Goal: Information Seeking & Learning: Check status

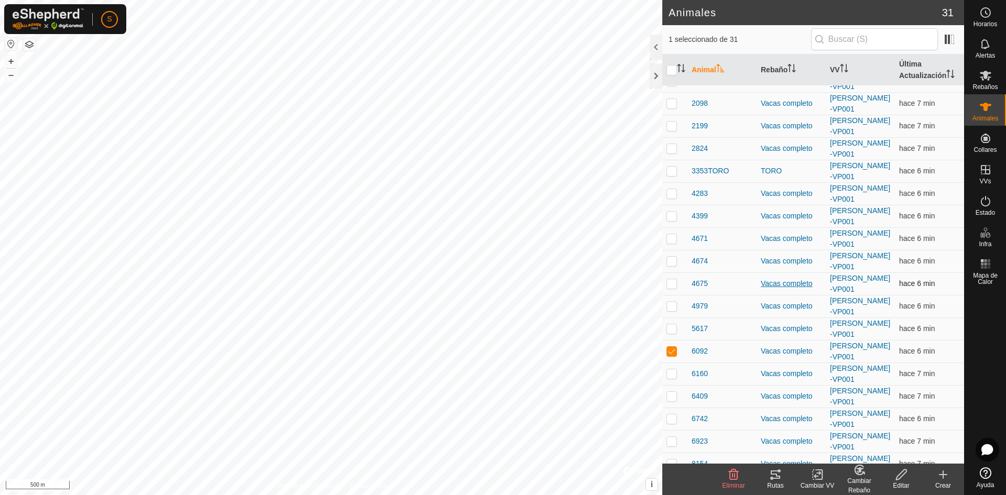
scroll to position [157, 0]
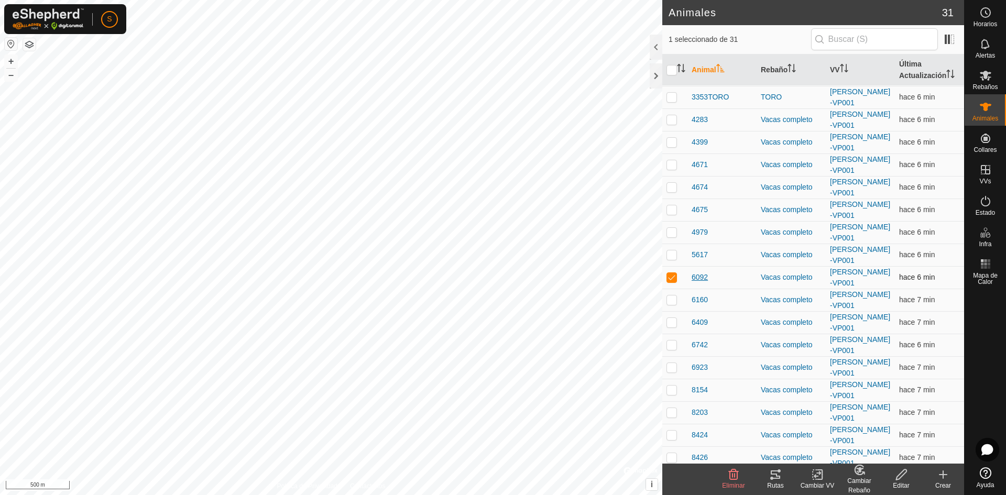
click at [696, 273] on span "6092" at bounding box center [700, 277] width 16 height 11
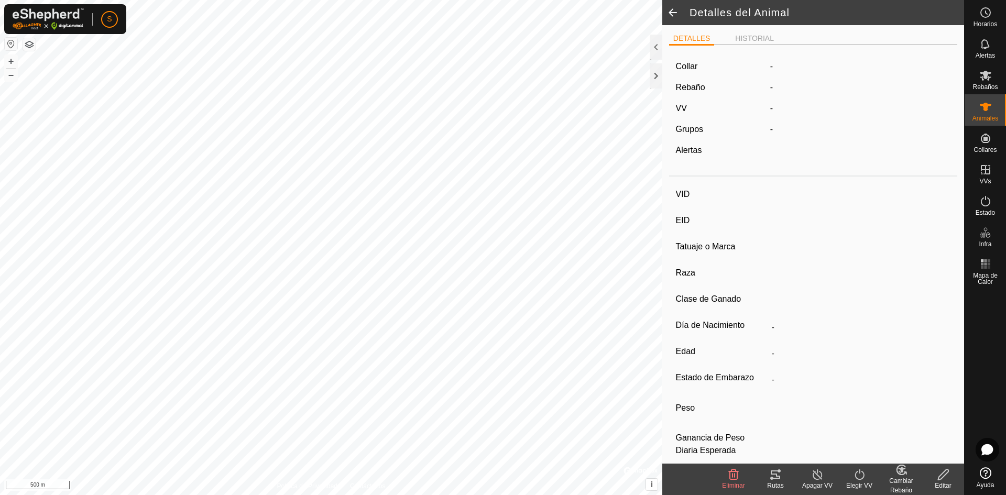
type input "6092"
type input "-"
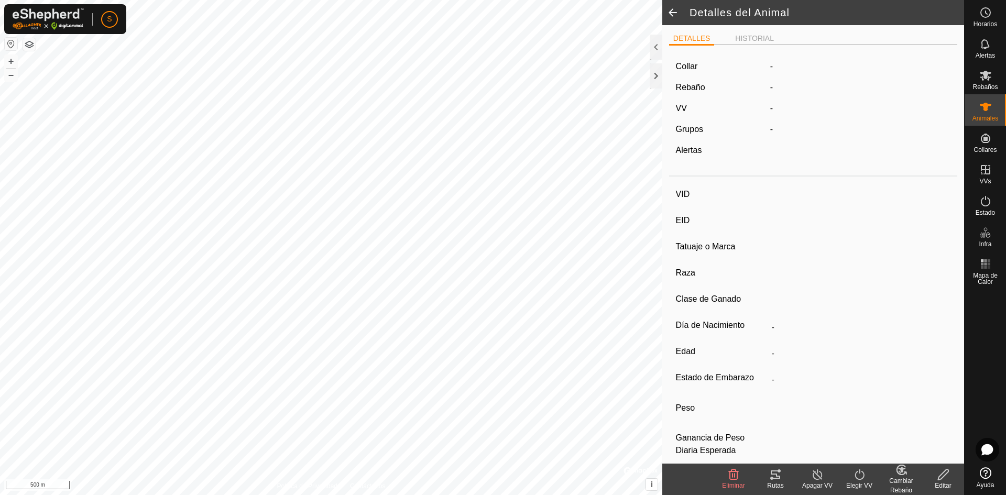
type input "0 kg"
type input "-"
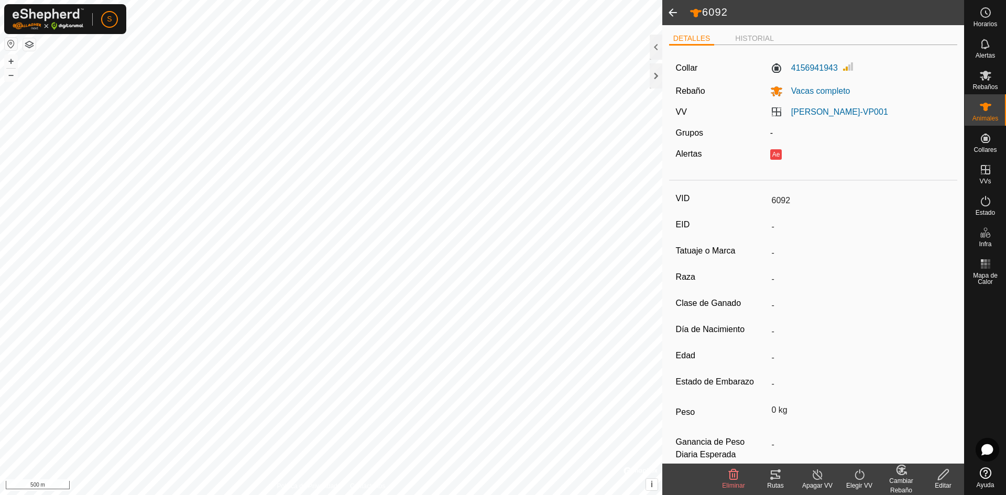
click at [756, 32] on ul "DETALLES HISTORIAL" at bounding box center [813, 38] width 288 height 13
click at [754, 35] on li "HISTORIAL" at bounding box center [754, 39] width 47 height 13
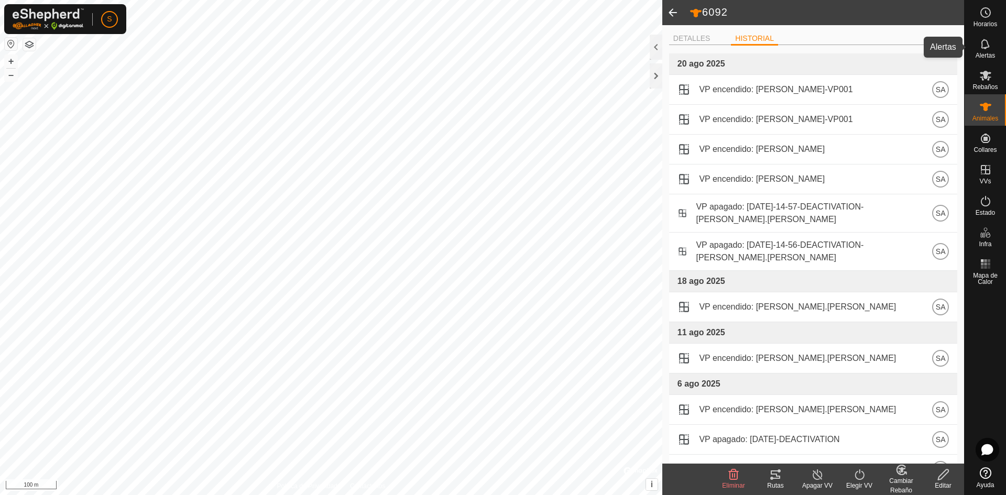
click at [980, 47] on icon at bounding box center [986, 44] width 13 height 13
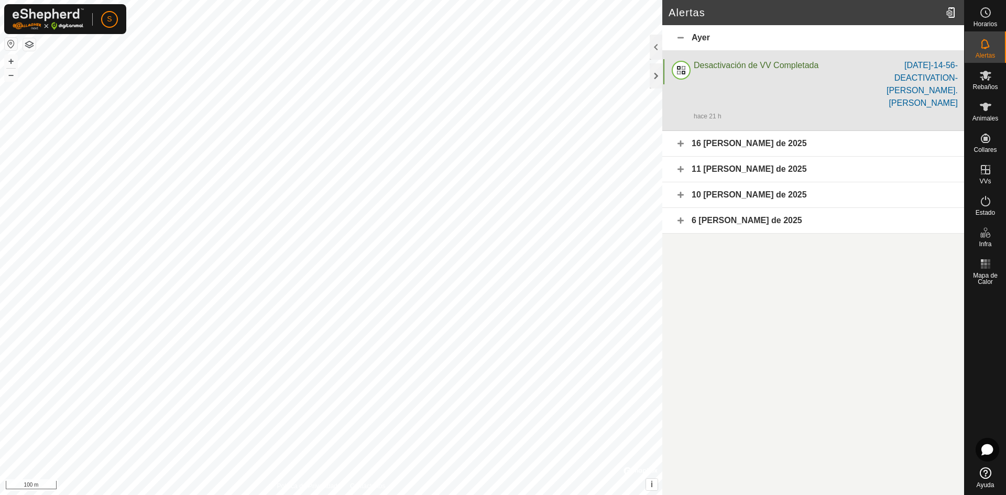
click at [815, 80] on div "Desactivación de VV Completada" at bounding box center [773, 84] width 158 height 50
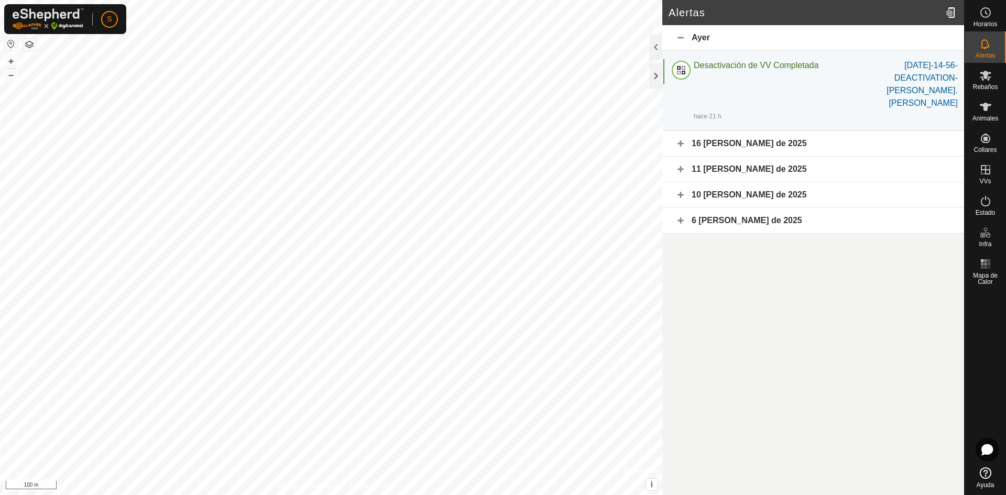
click at [754, 131] on div "16 de agosto de 2025" at bounding box center [813, 144] width 302 height 26
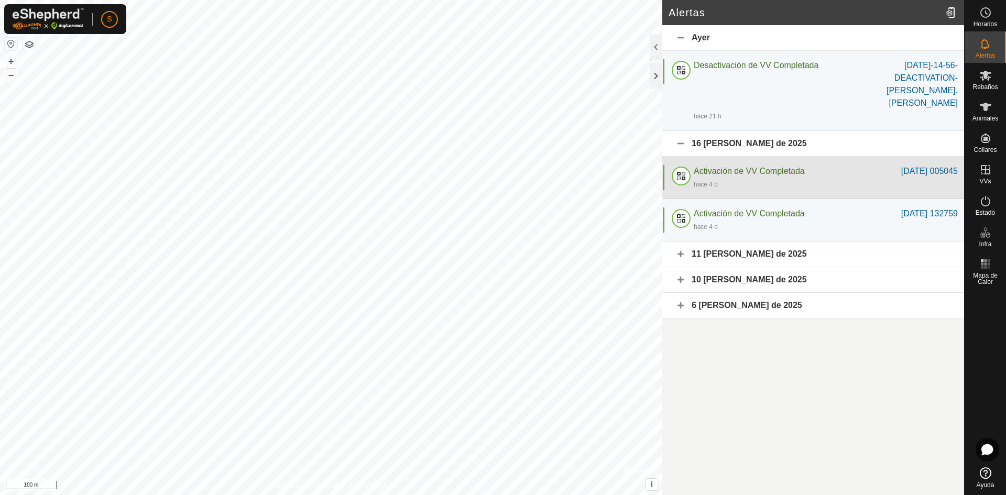
click at [741, 167] on span "Activación de VV Completada" at bounding box center [749, 171] width 111 height 9
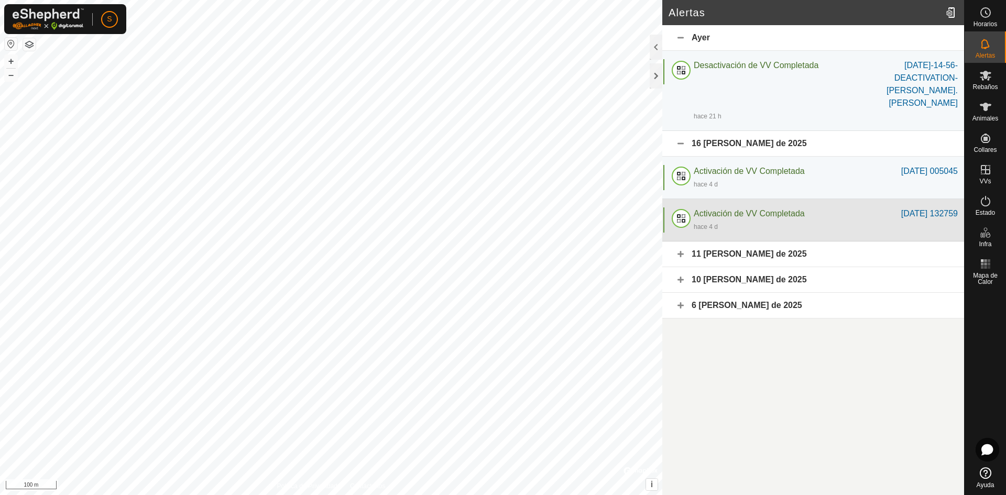
click at [736, 209] on span "Activación de VV Completada" at bounding box center [749, 213] width 111 height 9
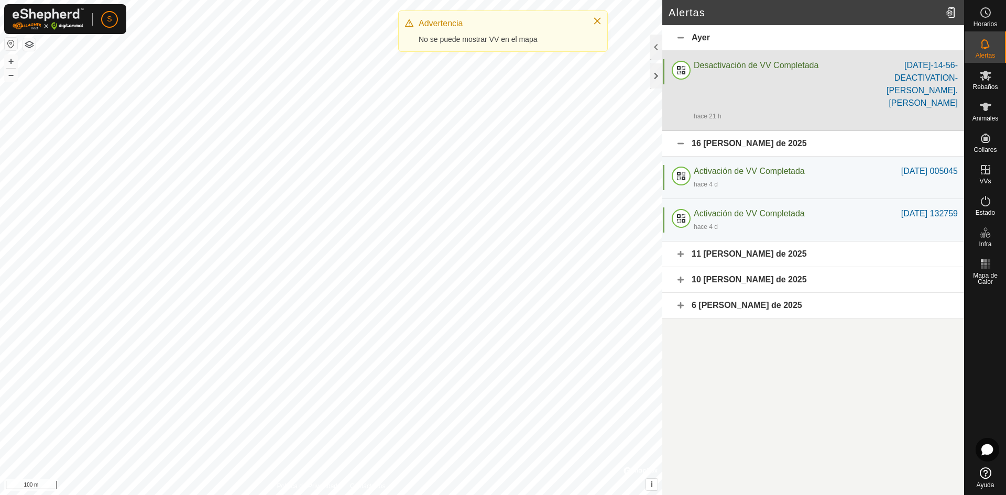
click at [758, 68] on span "Desactivación de VV Completada" at bounding box center [756, 65] width 125 height 9
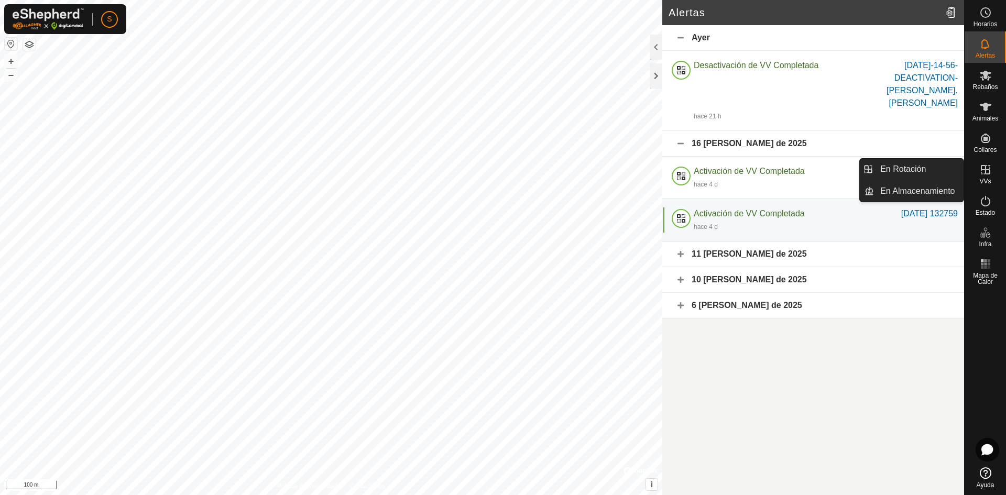
drag, startPoint x: 982, startPoint y: 157, endPoint x: 983, endPoint y: 169, distance: 11.6
click at [983, 169] on icon at bounding box center [986, 170] width 13 height 13
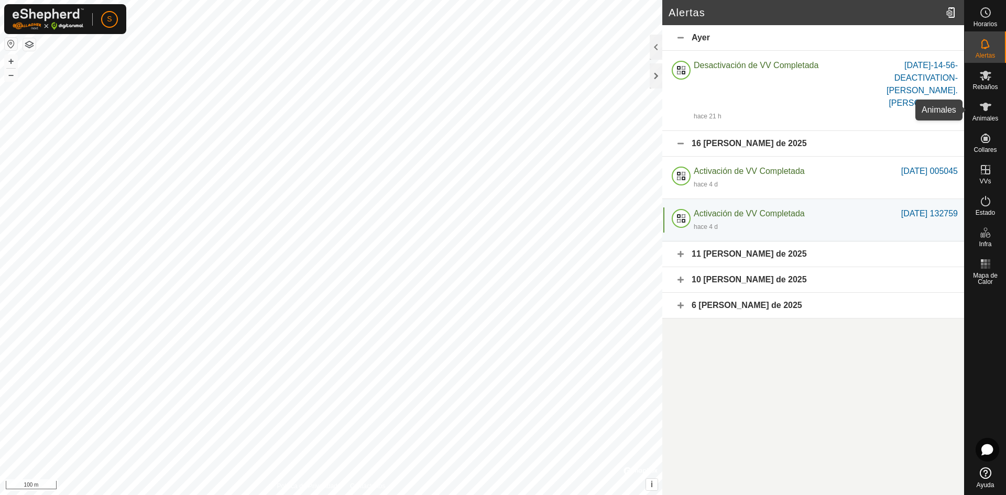
click at [983, 113] on icon at bounding box center [986, 107] width 13 height 13
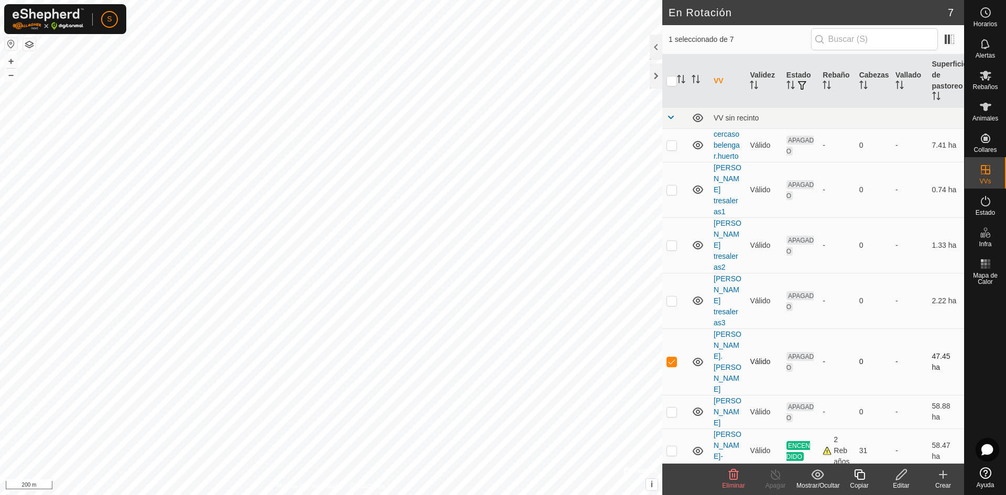
click at [670, 357] on p-checkbox at bounding box center [672, 361] width 10 height 8
checkbox input "false"
click at [671, 297] on p-checkbox at bounding box center [672, 301] width 10 height 8
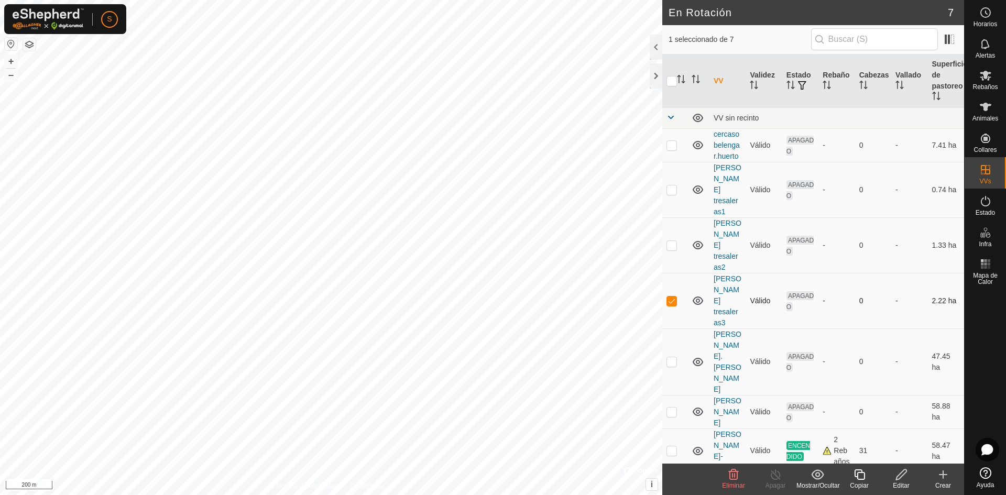
click at [671, 297] on p-checkbox at bounding box center [672, 301] width 10 height 8
checkbox input "false"
click at [671, 241] on p-checkbox at bounding box center [672, 245] width 10 height 8
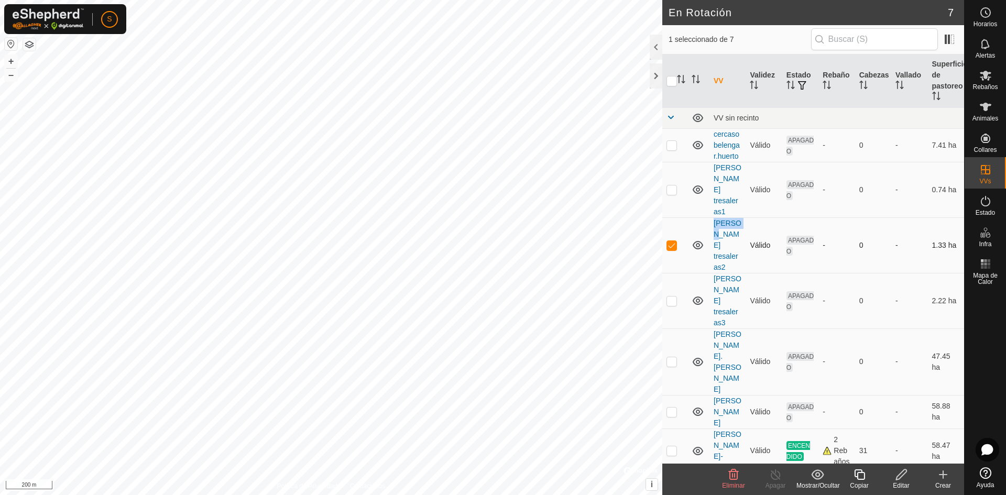
click at [671, 241] on p-checkbox at bounding box center [672, 245] width 10 height 8
checkbox input "false"
click at [673, 447] on p-checkbox at bounding box center [672, 451] width 10 height 8
checkbox input "true"
click at [719, 430] on link "torla balellas-VP001" at bounding box center [728, 450] width 28 height 41
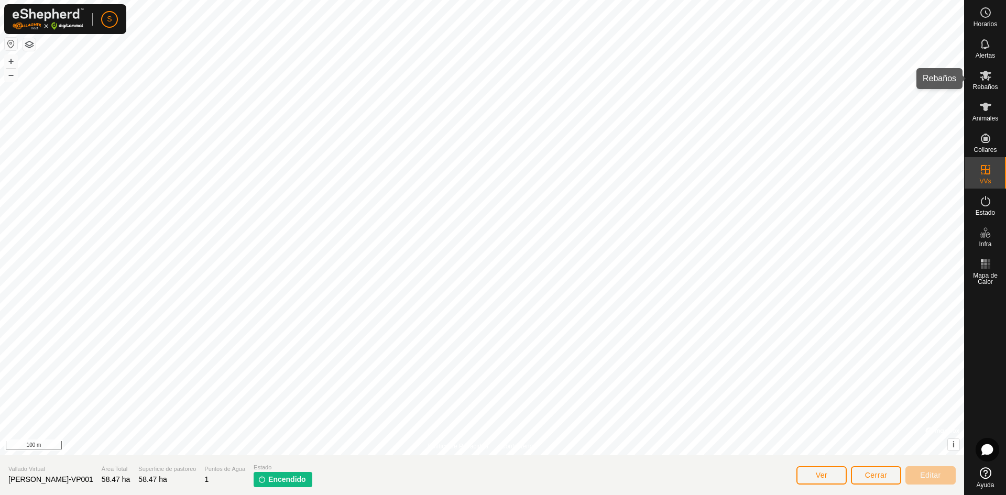
click at [989, 73] on icon at bounding box center [986, 76] width 12 height 10
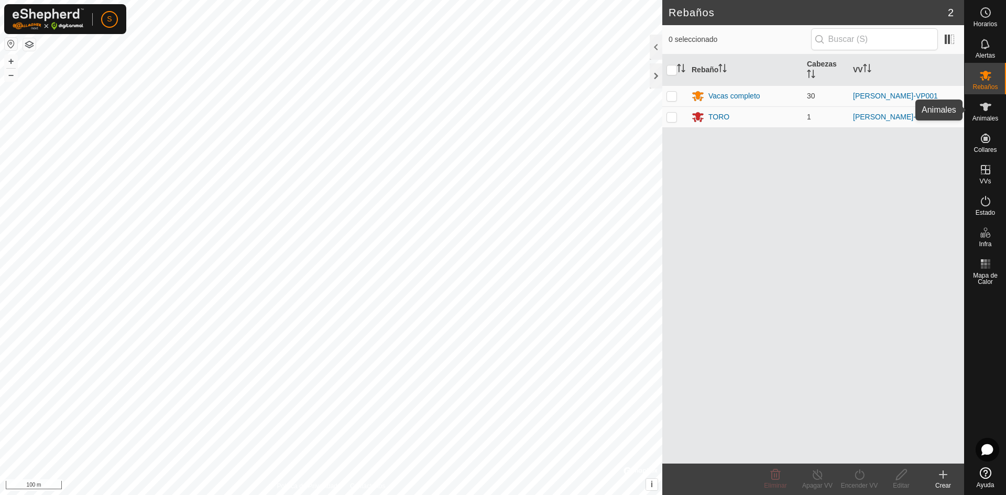
click at [987, 108] on icon at bounding box center [986, 107] width 12 height 8
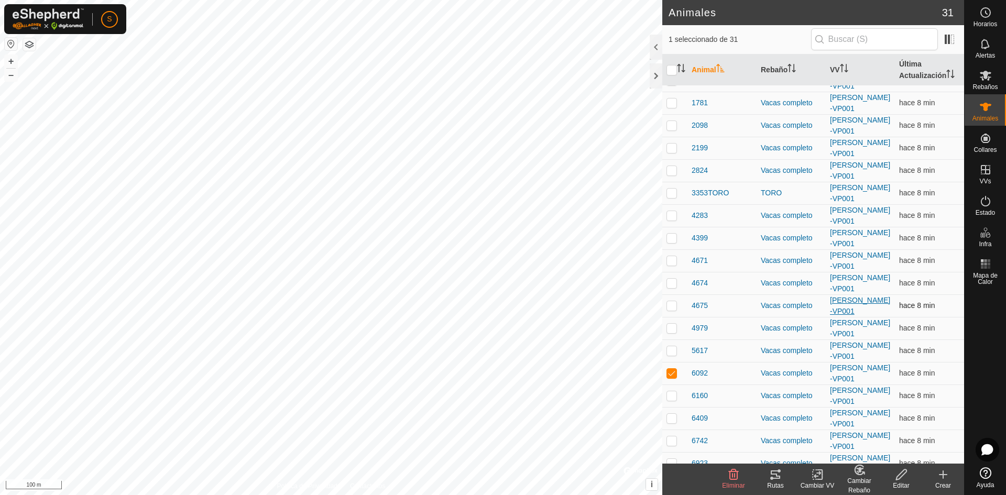
scroll to position [157, 0]
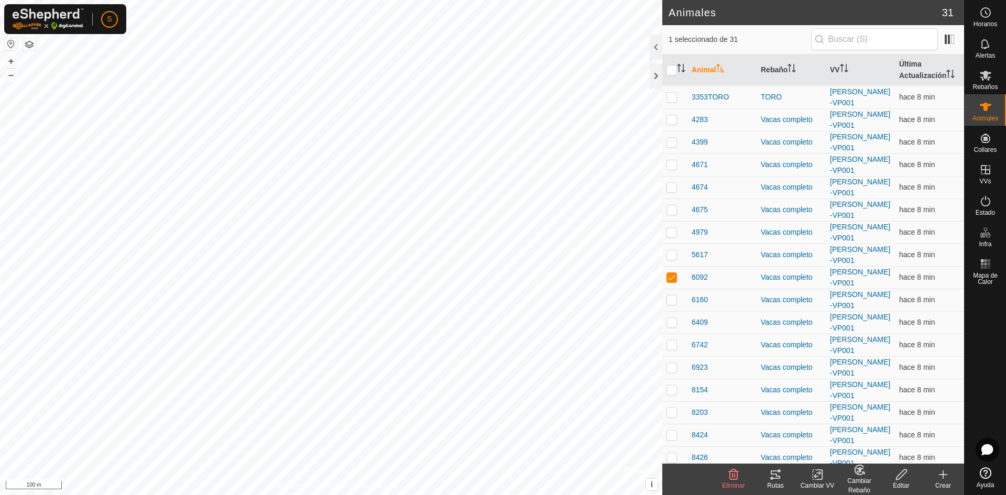
click at [778, 476] on icon at bounding box center [775, 475] width 9 height 8
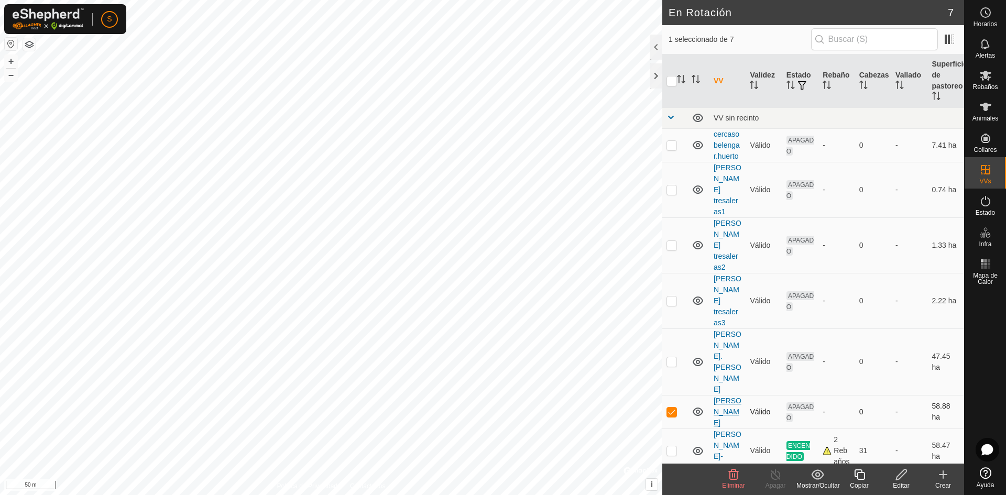
click at [725, 397] on link "torla balellas" at bounding box center [728, 412] width 28 height 30
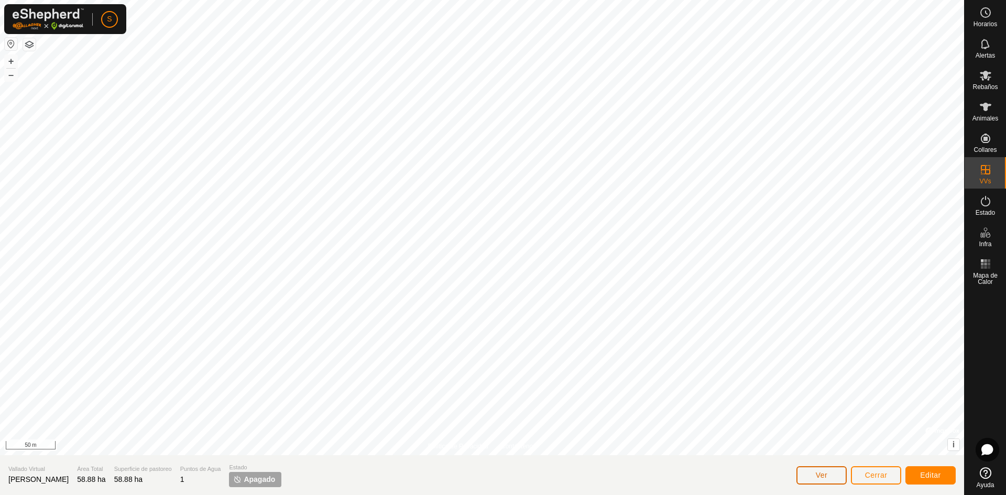
click at [810, 479] on button "Ver" at bounding box center [822, 475] width 50 height 18
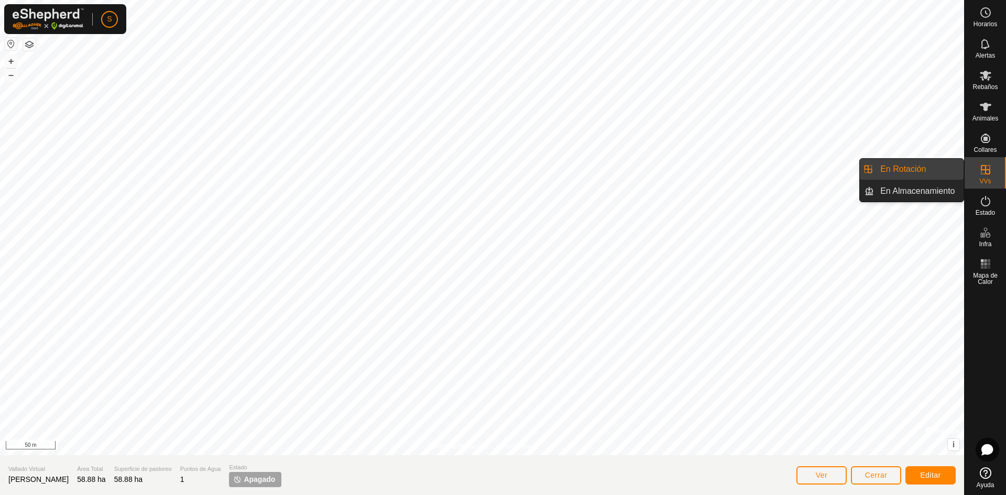
click at [982, 171] on icon at bounding box center [986, 170] width 13 height 13
click at [987, 171] on icon at bounding box center [986, 170] width 13 height 13
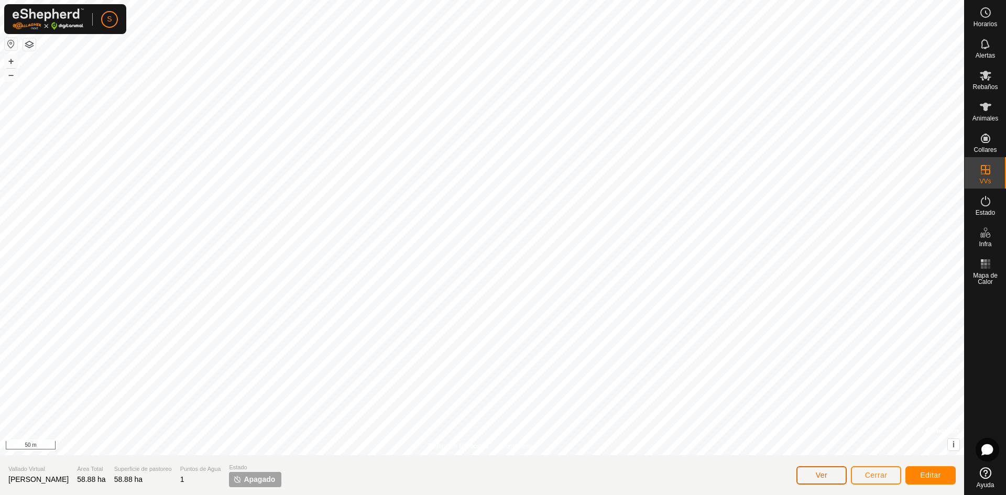
click at [817, 473] on span "Ver" at bounding box center [822, 475] width 12 height 8
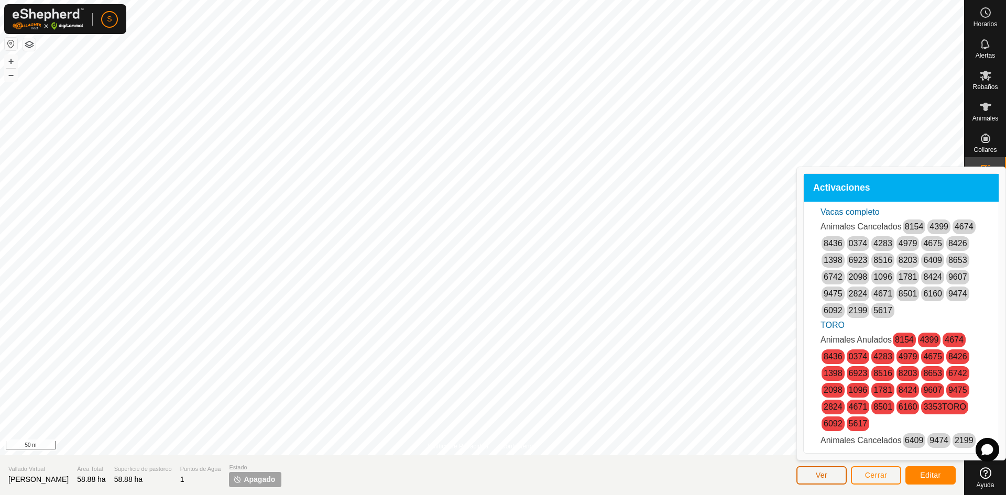
click at [817, 473] on span "Ver" at bounding box center [822, 475] width 12 height 8
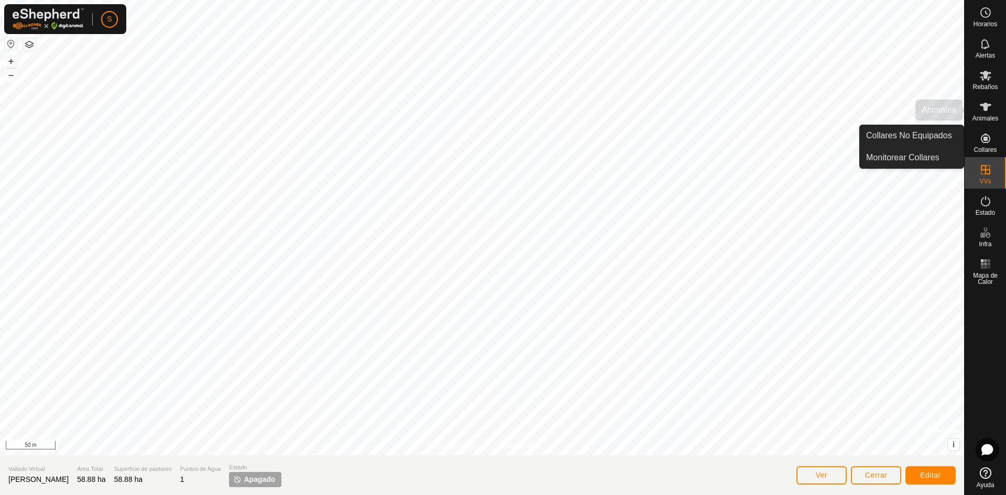
click at [985, 112] on icon at bounding box center [986, 107] width 13 height 13
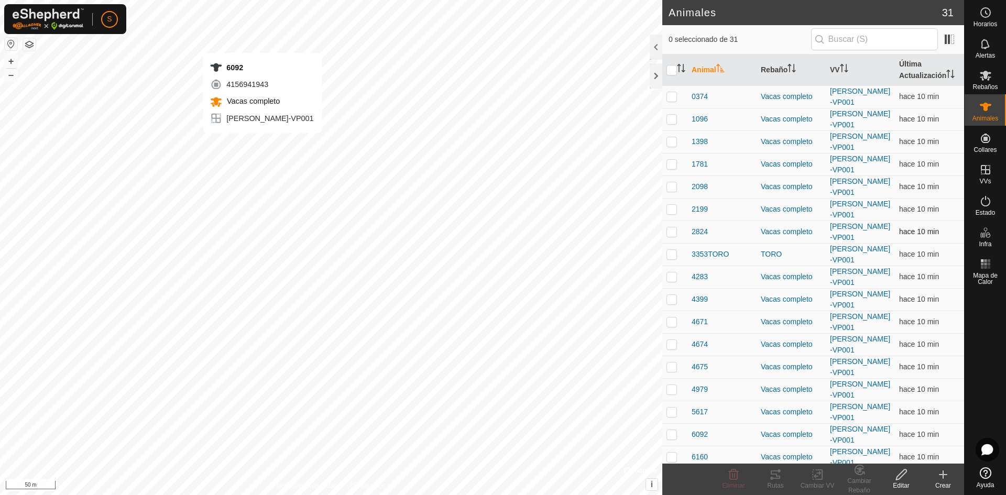
checkbox input "true"
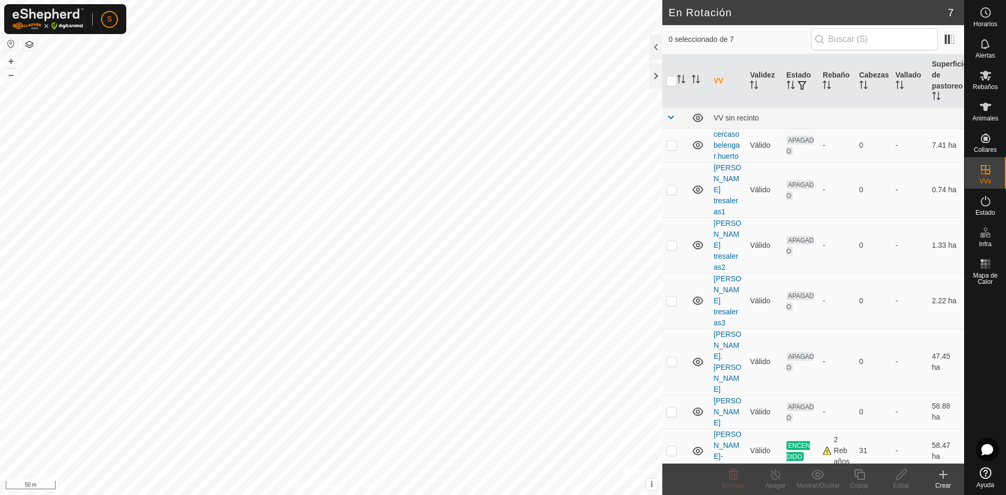
checkbox input "true"
click at [988, 42] on icon at bounding box center [986, 44] width 13 height 13
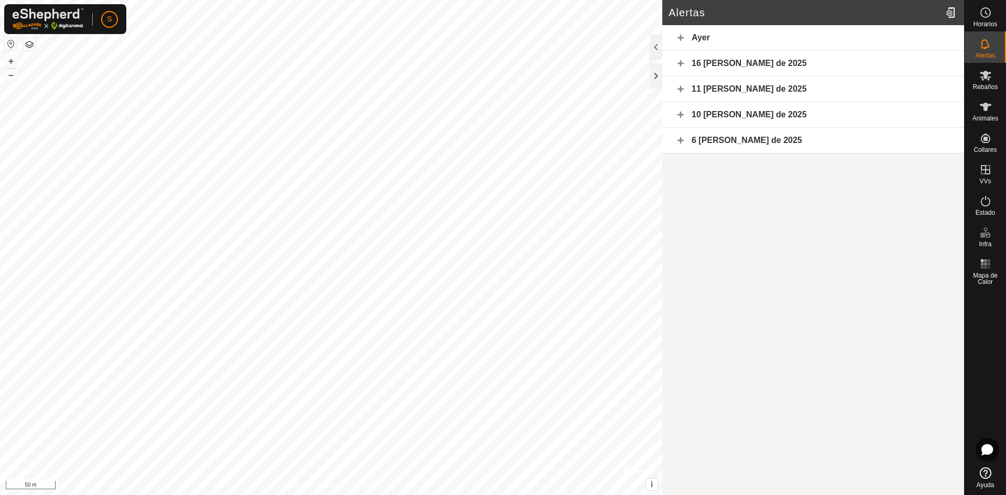
click at [701, 36] on div "Ayer" at bounding box center [813, 38] width 302 height 26
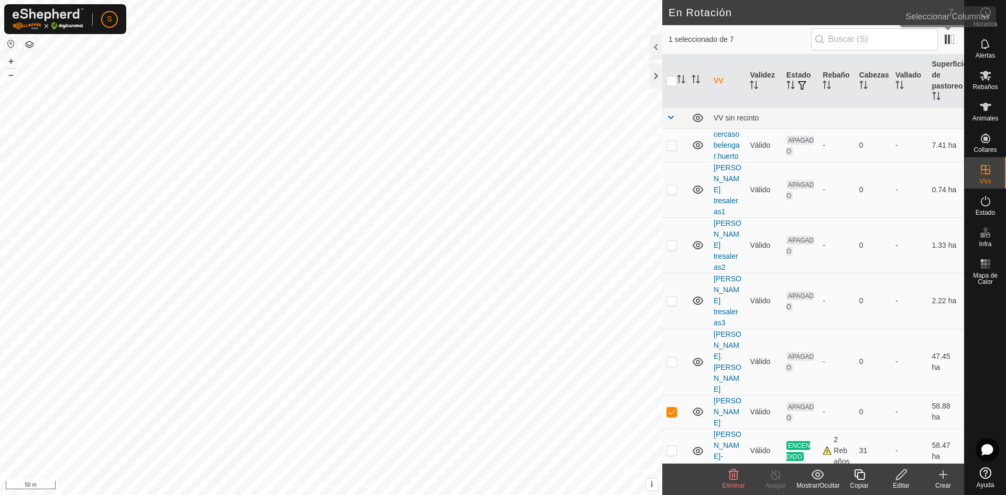
click at [981, 52] on span "Alertas" at bounding box center [985, 55] width 19 height 6
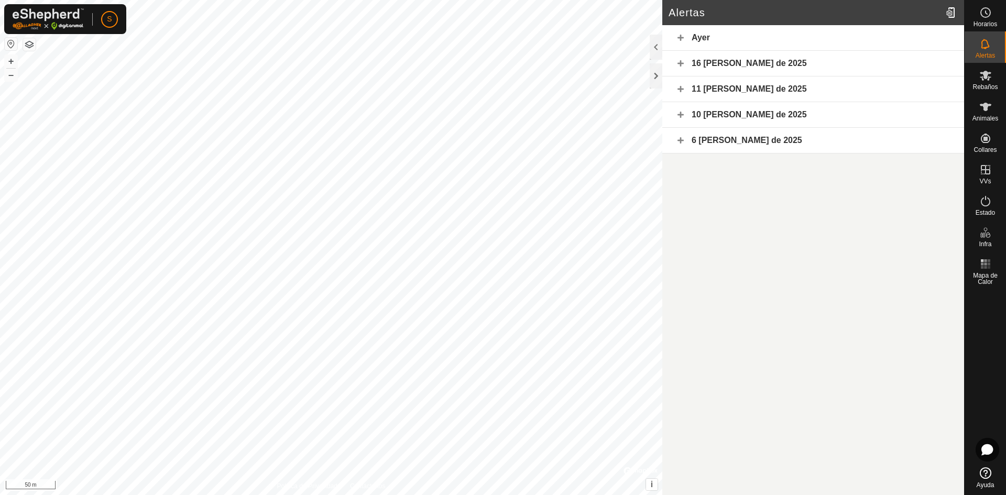
click at [737, 61] on div "16 de agosto de 2025" at bounding box center [813, 64] width 302 height 26
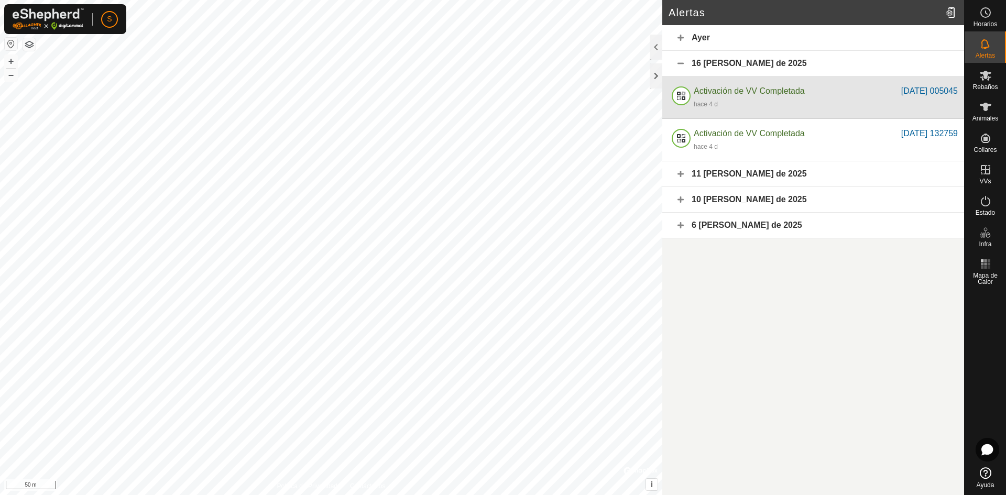
click at [751, 87] on span "Activación de VV Completada" at bounding box center [749, 90] width 111 height 9
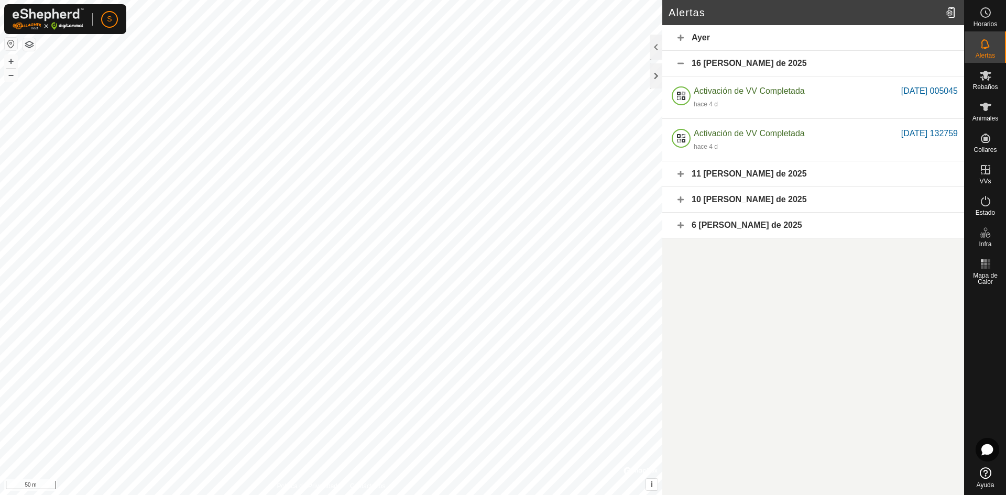
click at [737, 47] on div "Ayer" at bounding box center [813, 38] width 302 height 26
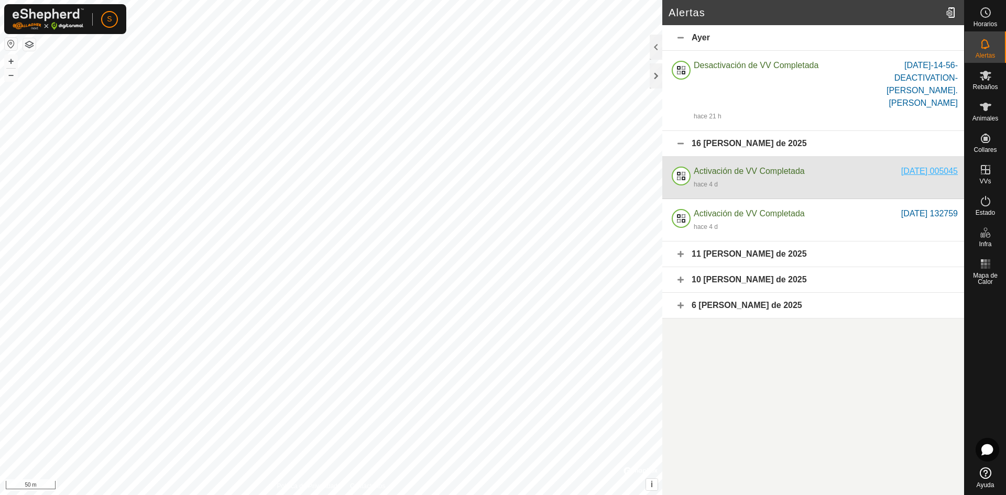
click at [915, 165] on div "2025-08-10 005045" at bounding box center [929, 171] width 57 height 13
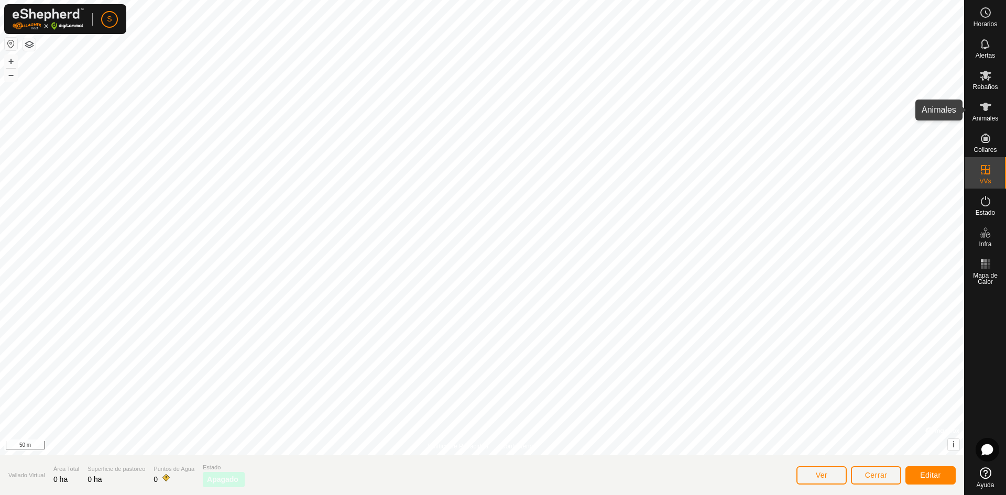
click at [985, 107] on icon at bounding box center [986, 107] width 12 height 8
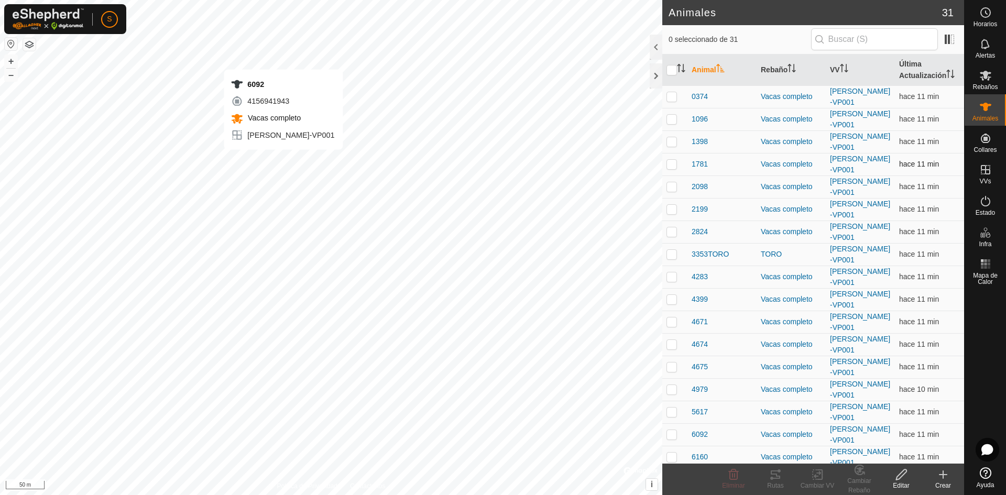
checkbox input "true"
click at [781, 477] on icon at bounding box center [775, 475] width 13 height 13
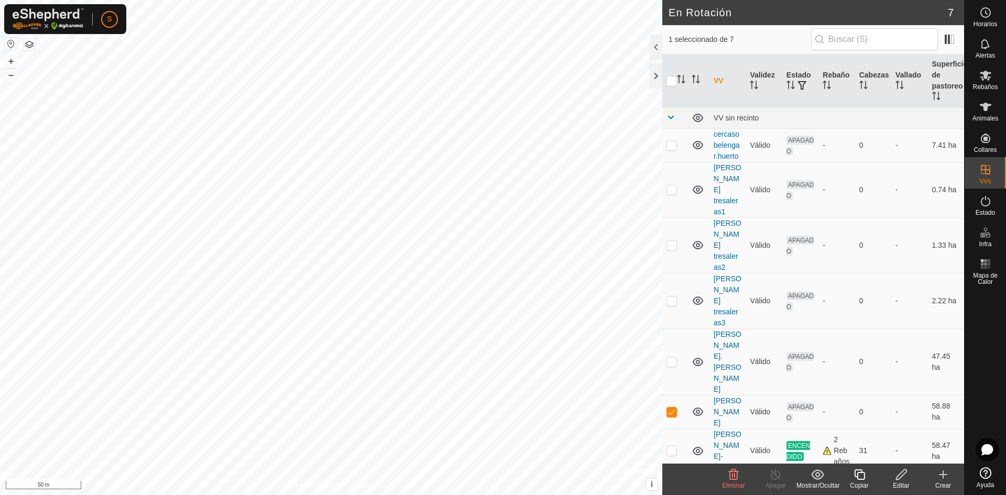
checkbox input "false"
checkbox input "true"
click at [722, 430] on link "torla balellas-VP001" at bounding box center [728, 450] width 28 height 41
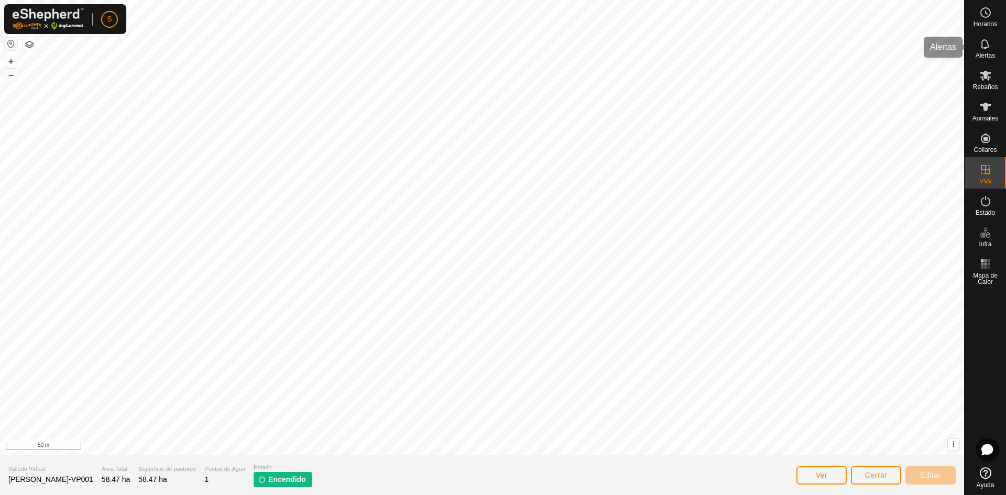
click at [991, 44] on icon at bounding box center [986, 44] width 13 height 13
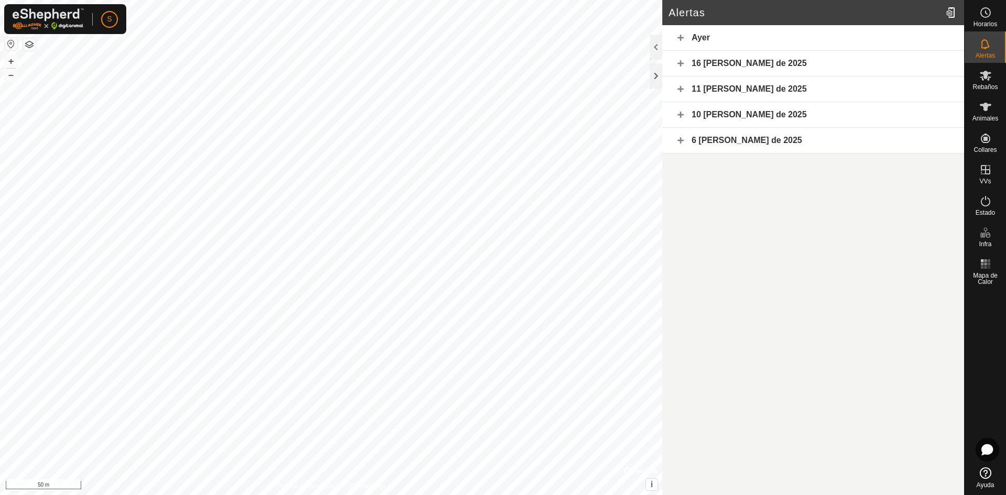
click at [713, 36] on div "Ayer" at bounding box center [813, 38] width 302 height 26
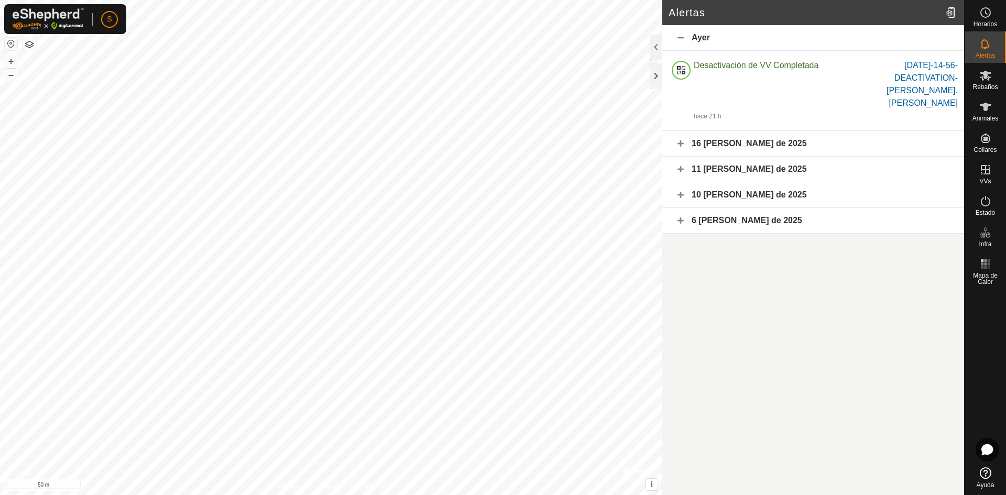
click at [727, 131] on div "16 de agosto de 2025" at bounding box center [813, 144] width 302 height 26
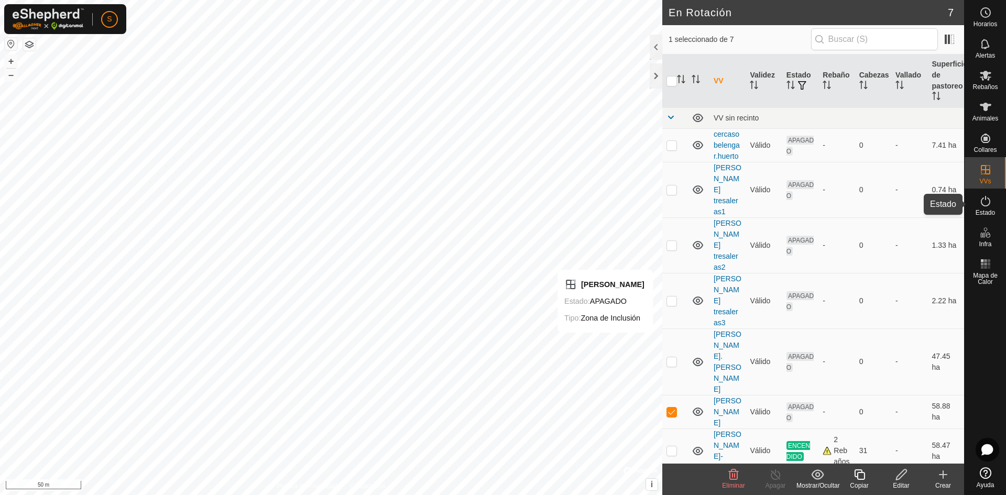
drag, startPoint x: 985, startPoint y: 206, endPoint x: 995, endPoint y: 197, distance: 13.7
click at [985, 206] on icon at bounding box center [986, 201] width 13 height 13
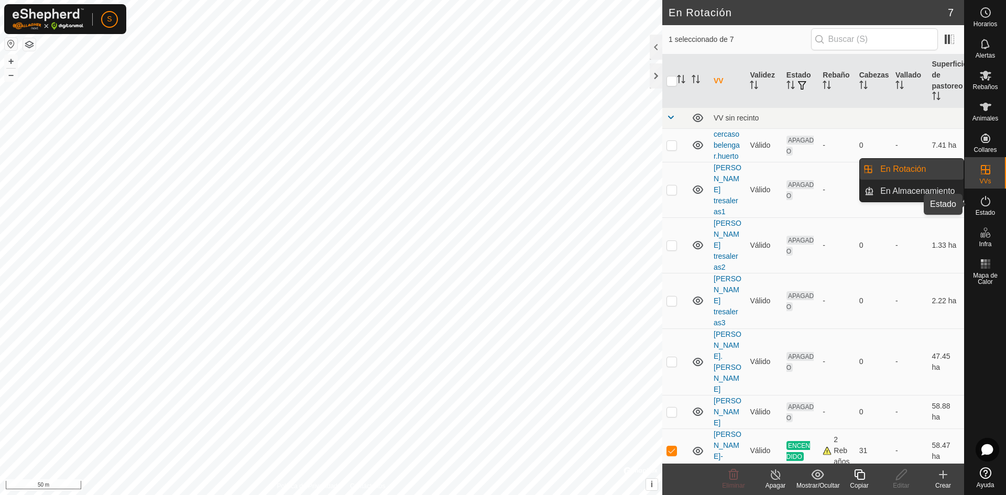
click at [986, 204] on icon at bounding box center [986, 201] width 13 height 13
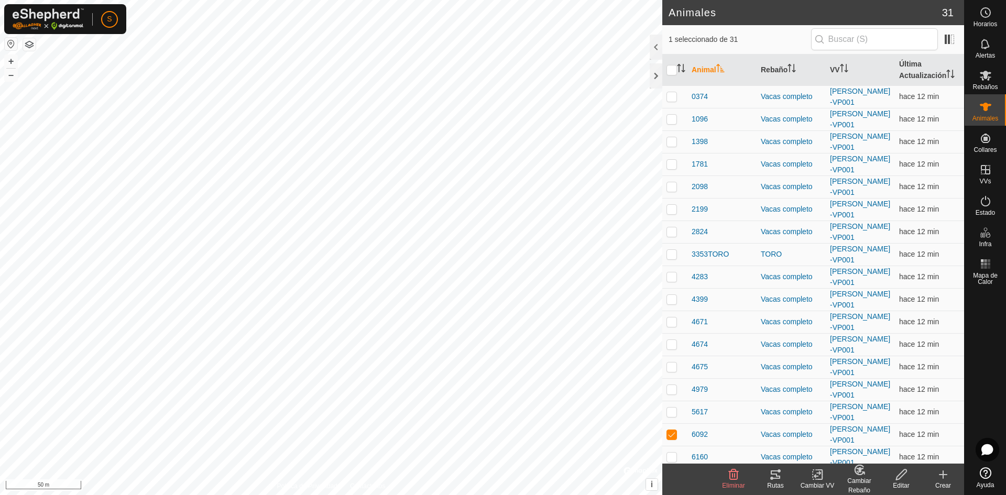
click at [775, 475] on icon at bounding box center [775, 475] width 13 height 13
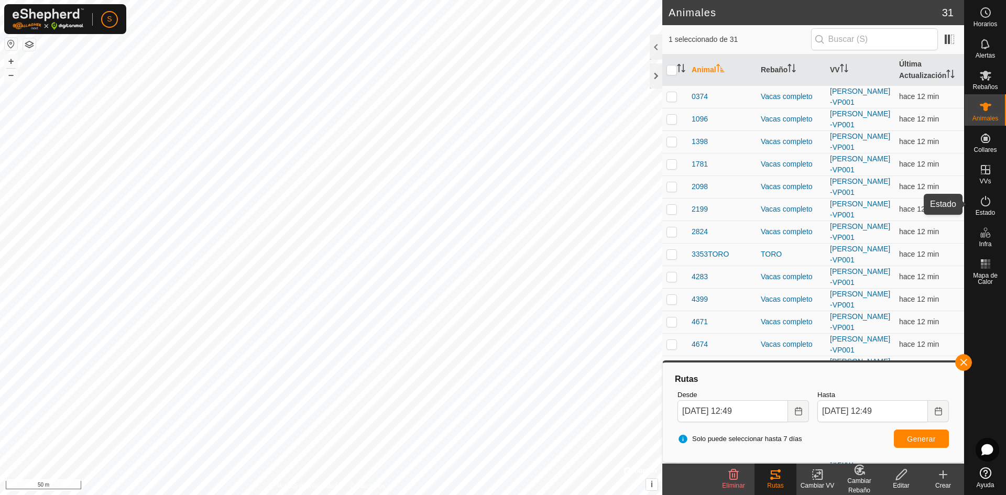
click at [990, 204] on icon at bounding box center [986, 201] width 13 height 13
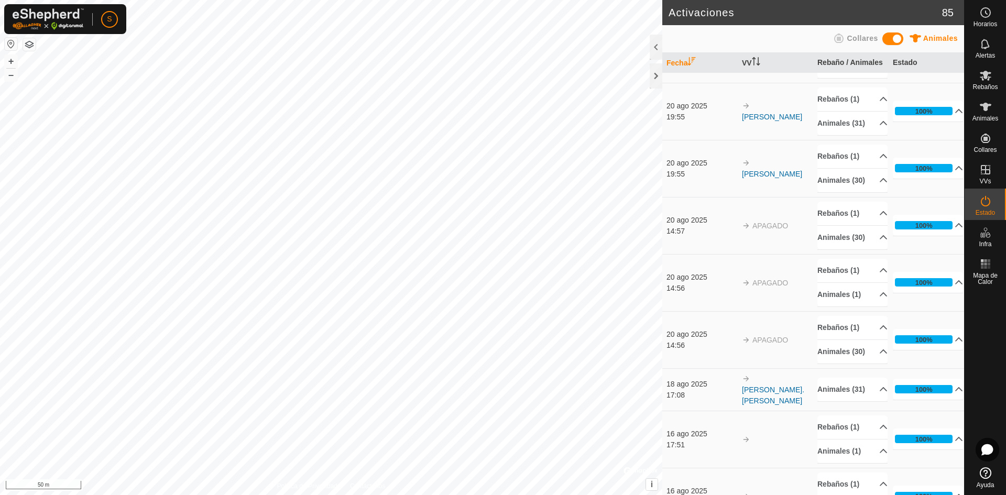
scroll to position [105, 0]
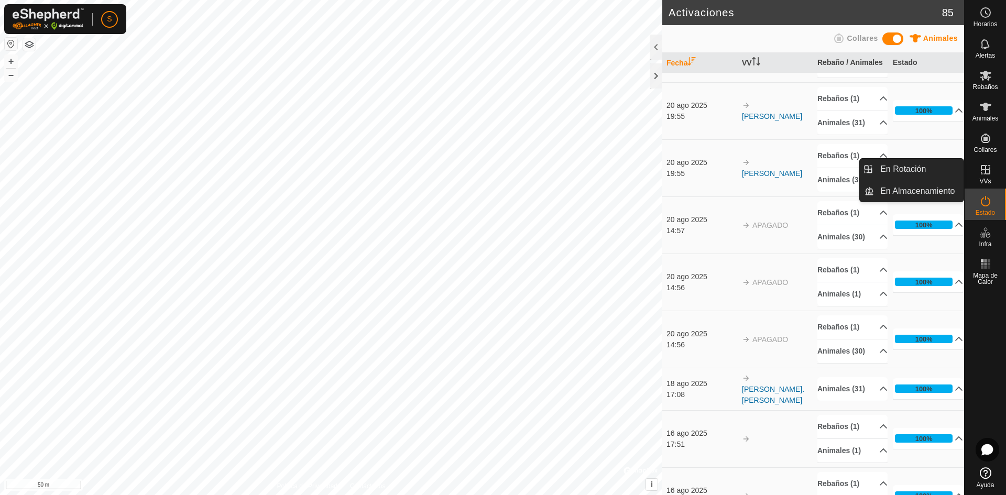
click at [982, 177] on es-virtualpaddocks-svg-icon at bounding box center [985, 169] width 19 height 17
click at [907, 172] on link "En Rotación" at bounding box center [919, 169] width 90 height 21
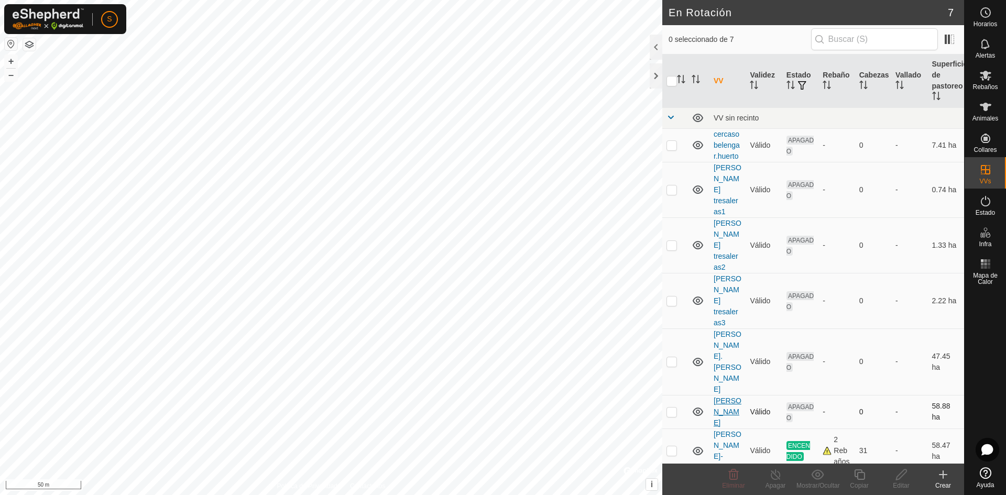
click at [718, 429] on td "torla balellas-VP001" at bounding box center [728, 451] width 36 height 45
click at [716, 397] on link "torla balellas" at bounding box center [728, 412] width 28 height 30
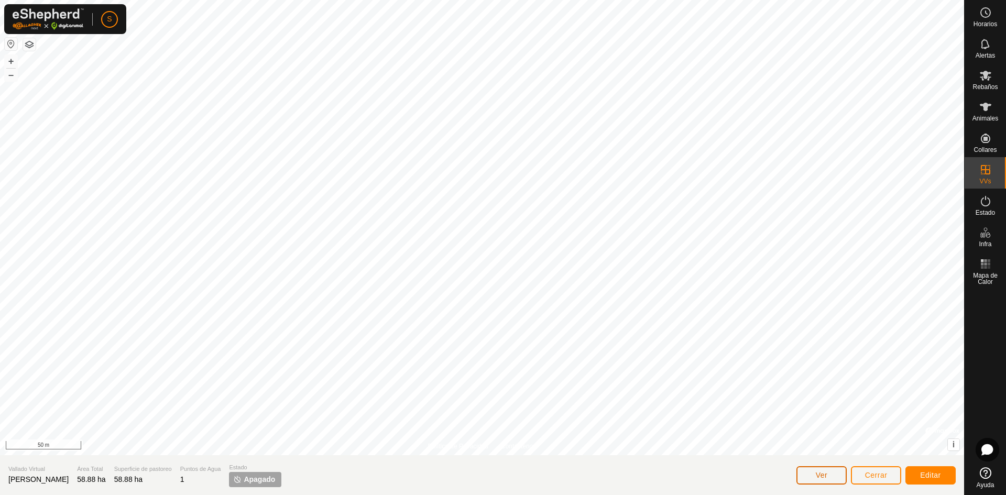
click at [811, 471] on button "Ver" at bounding box center [822, 475] width 50 height 18
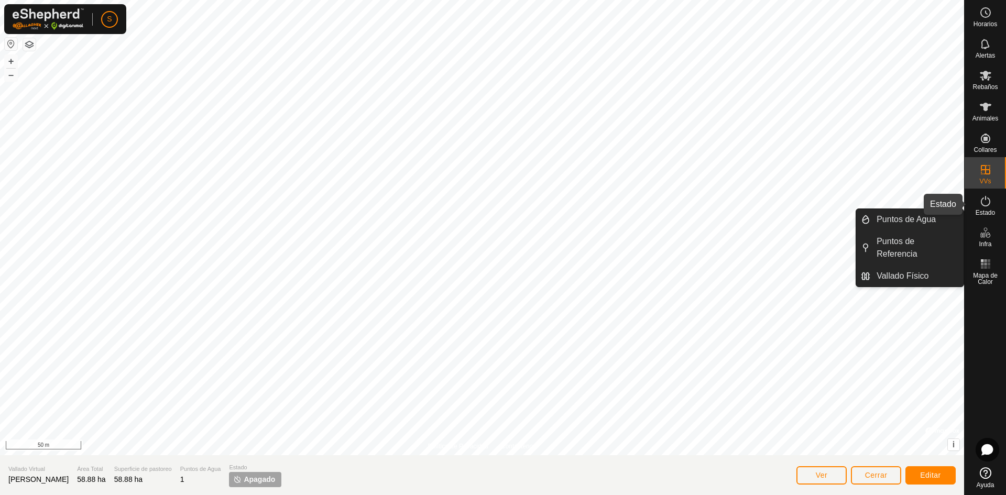
click at [984, 210] on span "Estado" at bounding box center [985, 213] width 19 height 6
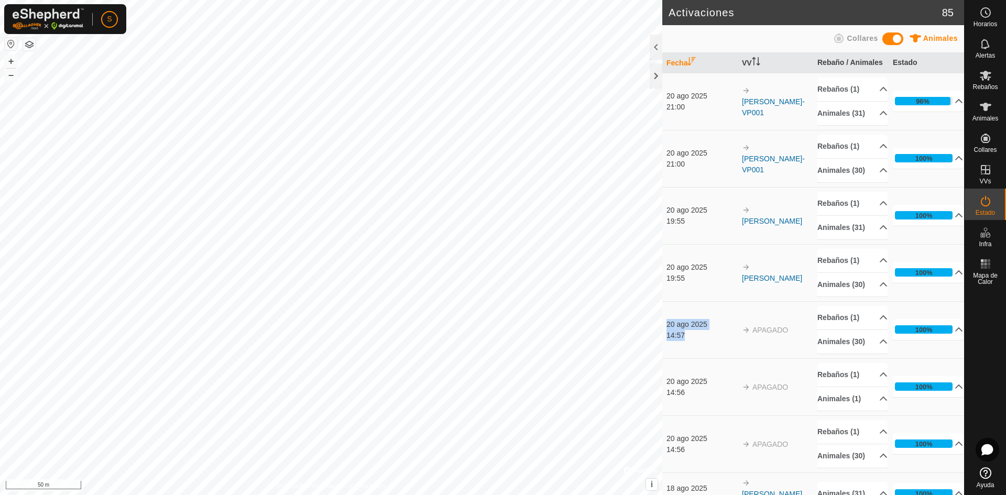
drag, startPoint x: 690, startPoint y: 393, endPoint x: 666, endPoint y: 384, distance: 25.7
click at [666, 358] on td "20 ago 2025 14:57" at bounding box center [699, 329] width 75 height 57
click at [875, 354] on p-accordion-header "Animales (30)" at bounding box center [853, 342] width 70 height 24
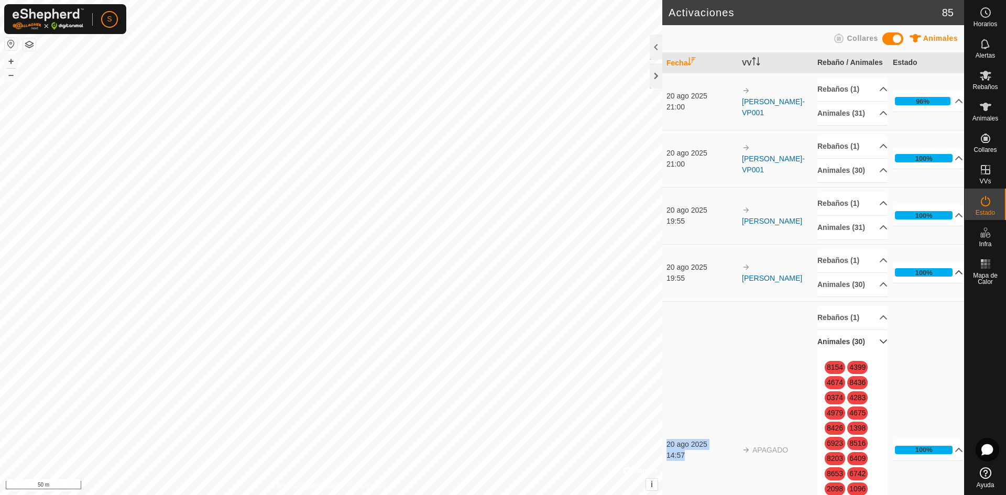
click at [943, 283] on p-accordion-header "100%" at bounding box center [928, 272] width 70 height 21
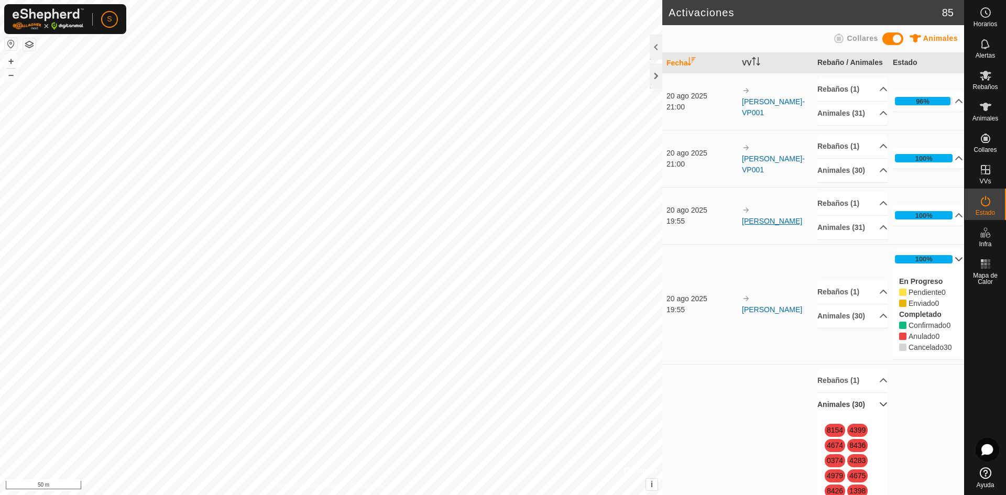
click at [759, 225] on link "torla balellas" at bounding box center [772, 221] width 60 height 8
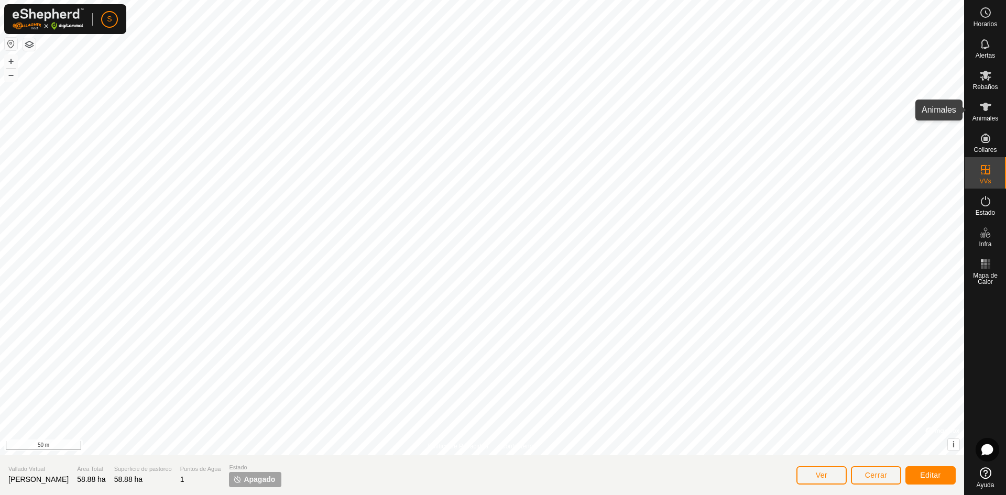
click at [988, 110] on icon at bounding box center [986, 107] width 13 height 13
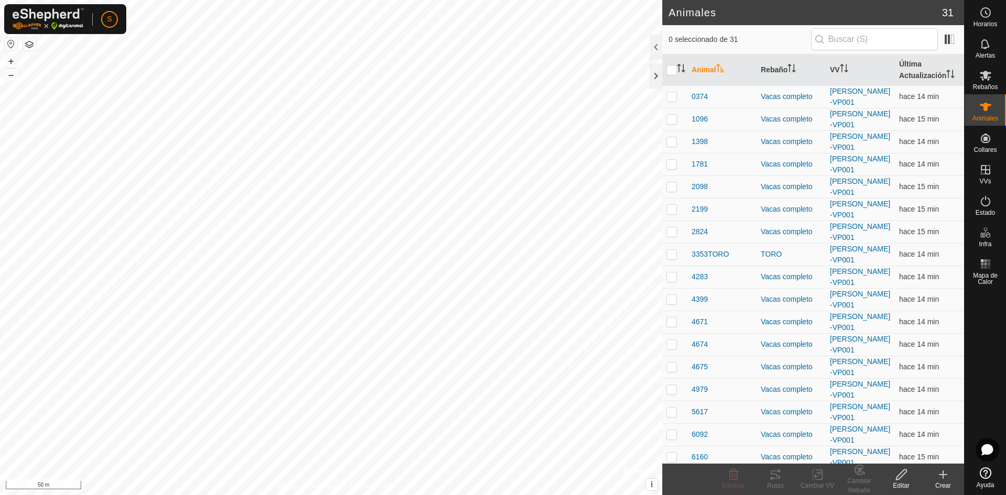
checkbox input "true"
click at [775, 475] on icon at bounding box center [775, 475] width 9 height 8
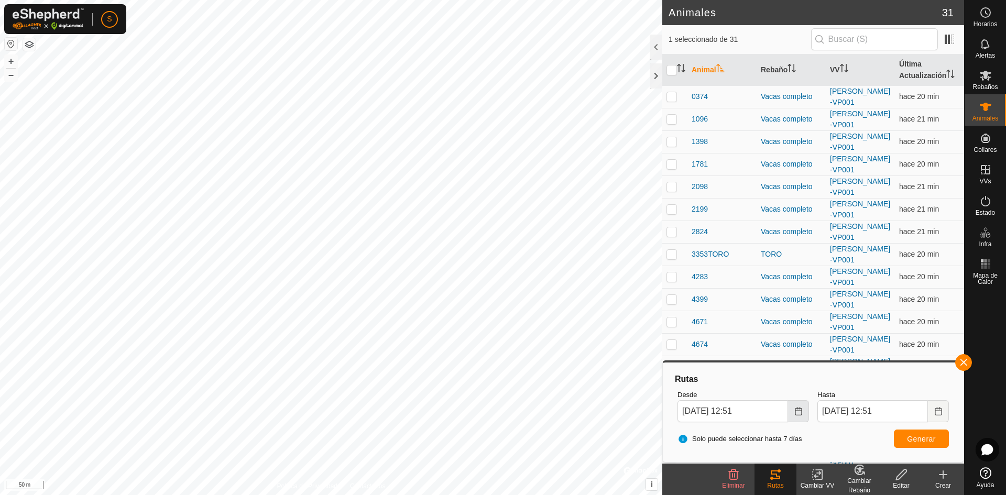
click at [793, 404] on button "Choose Date" at bounding box center [798, 411] width 21 height 22
